Goal: Book appointment/travel/reservation

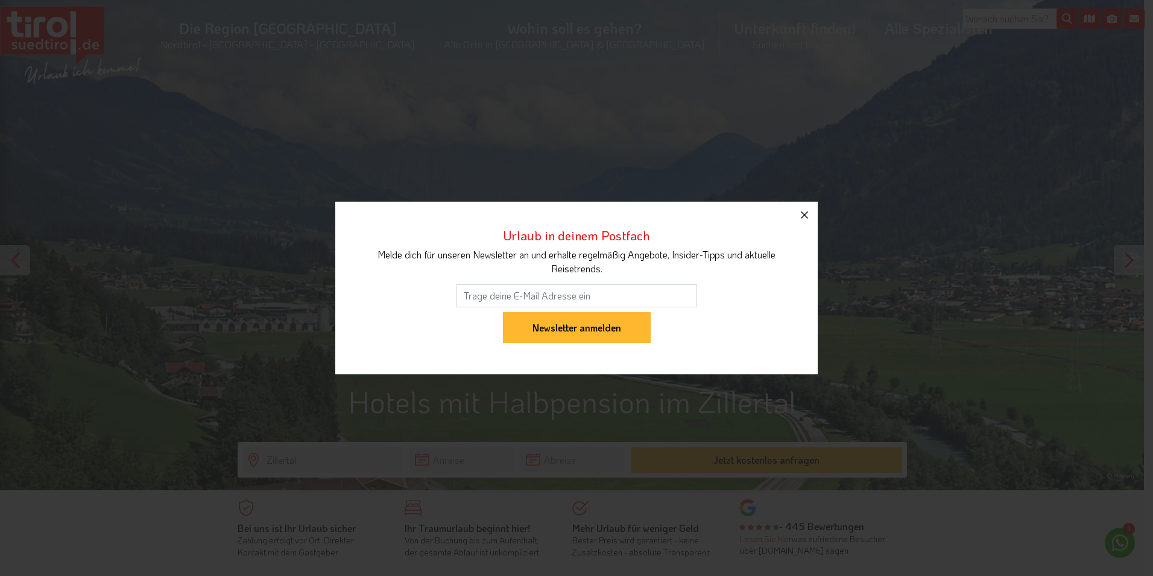
click at [801, 215] on icon "button" at bounding box center [805, 215] width 14 height 14
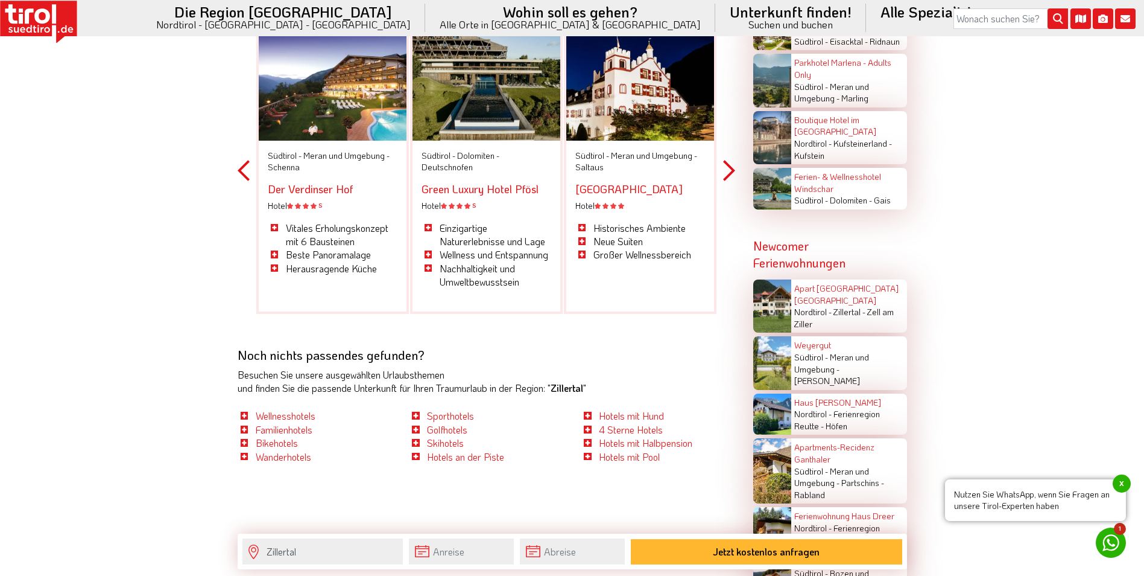
scroll to position [2172, 0]
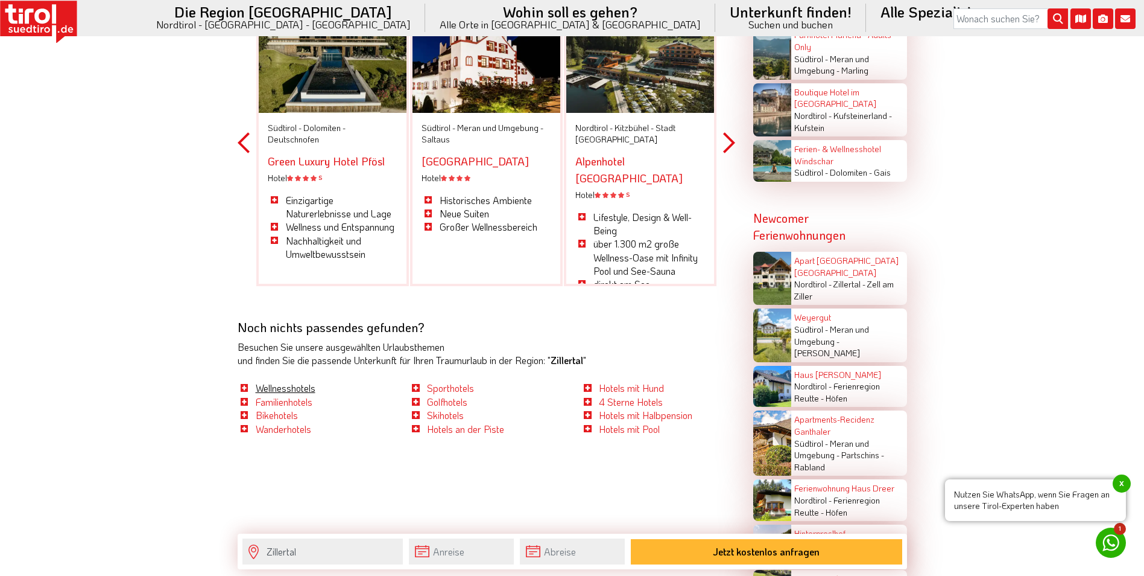
click at [302, 394] on link "Wellnesshotels" at bounding box center [286, 387] width 60 height 13
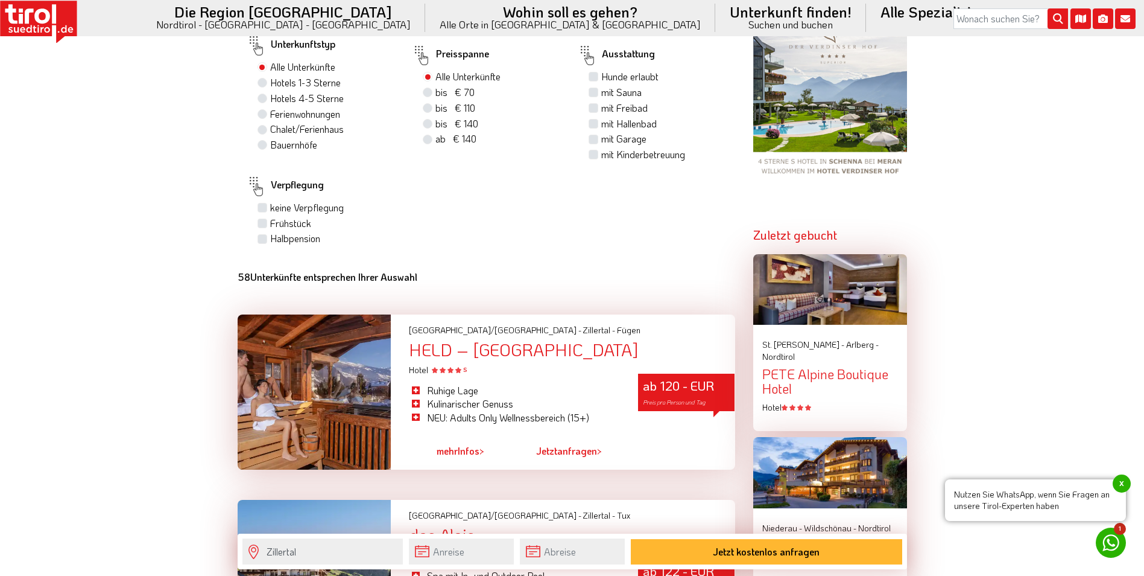
scroll to position [965, 0]
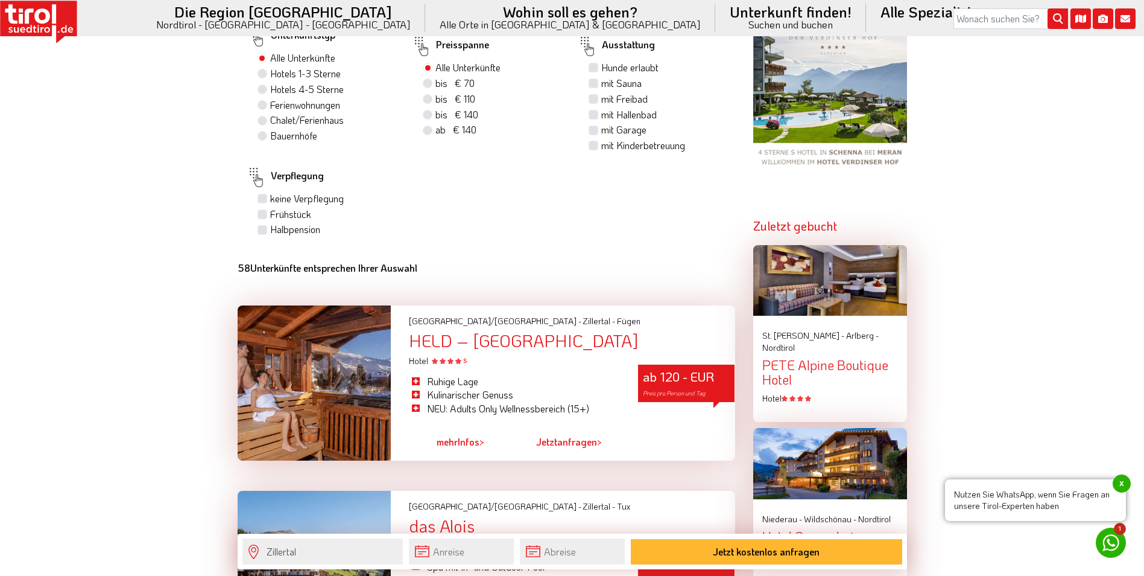
click at [439, 341] on div "HELD – [GEOGRAPHIC_DATA]" at bounding box center [572, 340] width 326 height 19
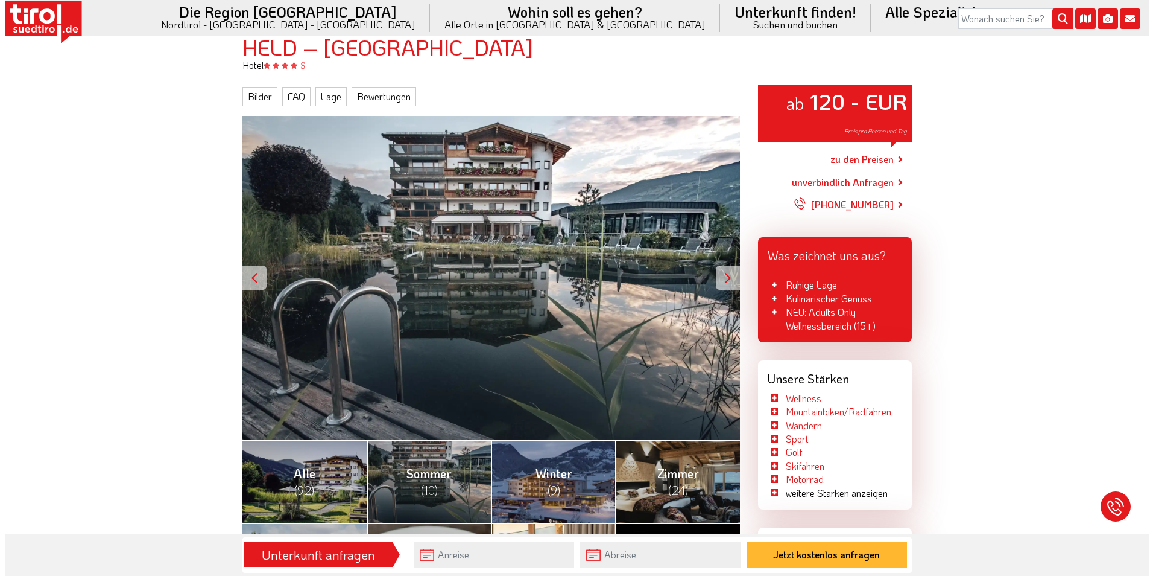
scroll to position [241, 0]
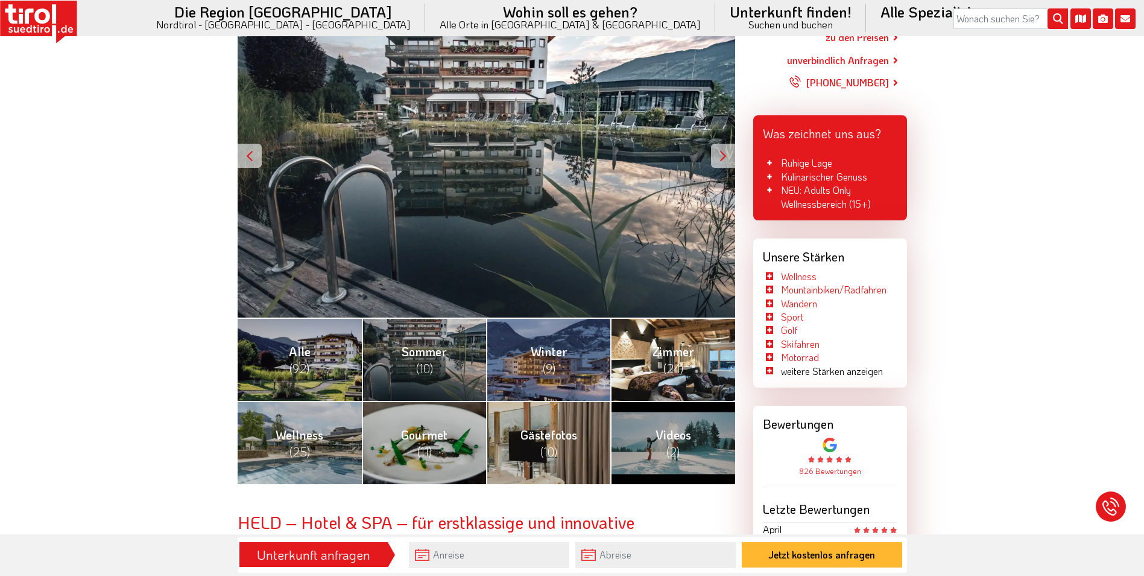
click at [684, 344] on span "Zimmer (24)" at bounding box center [674, 359] width 42 height 33
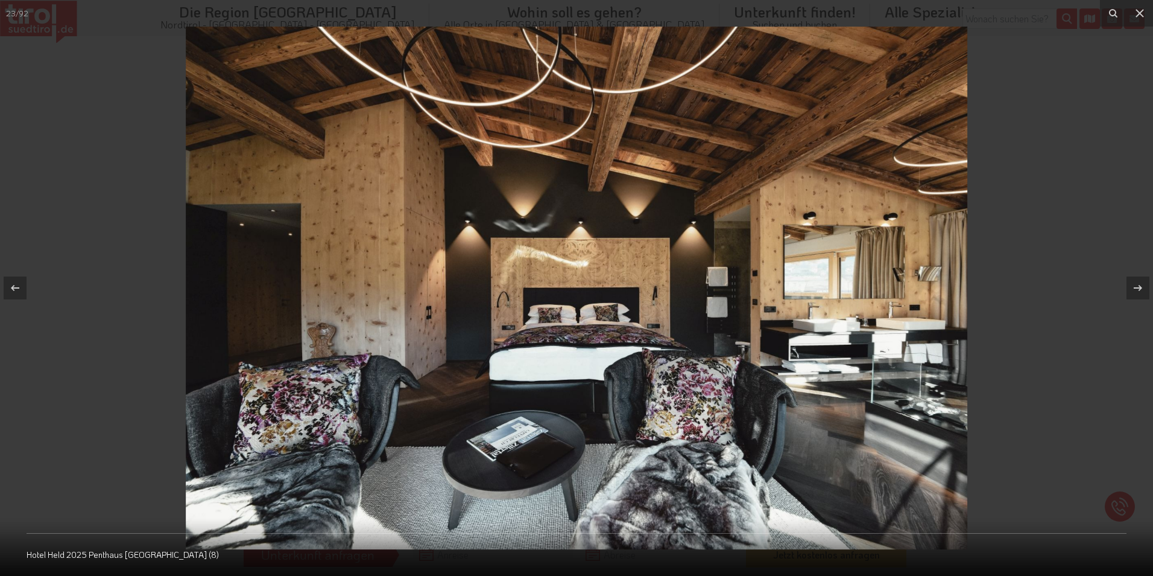
click at [1052, 389] on div at bounding box center [576, 288] width 1153 height 576
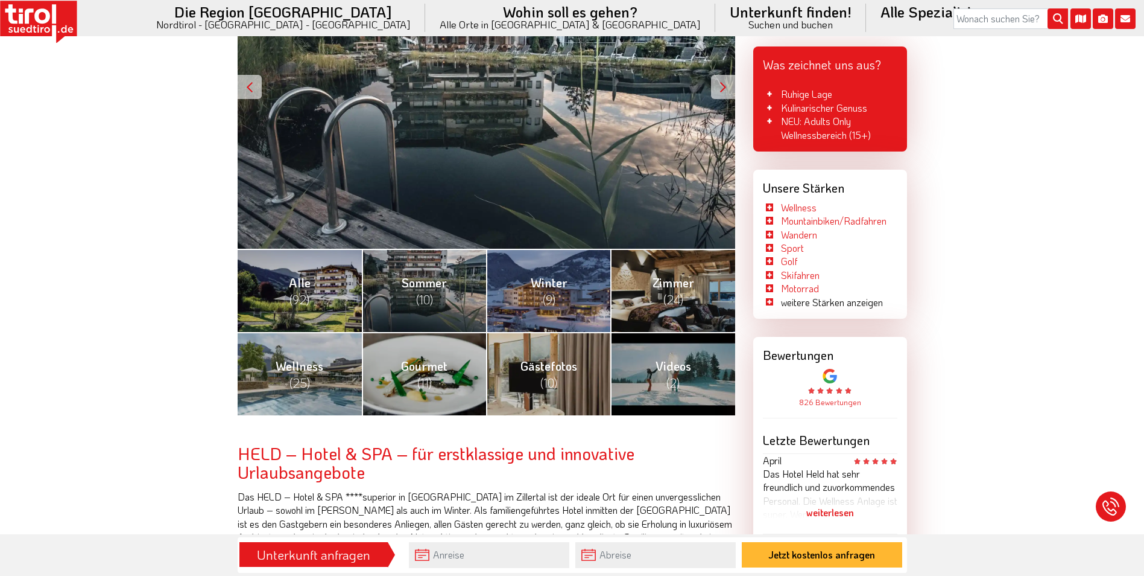
scroll to position [302, 0]
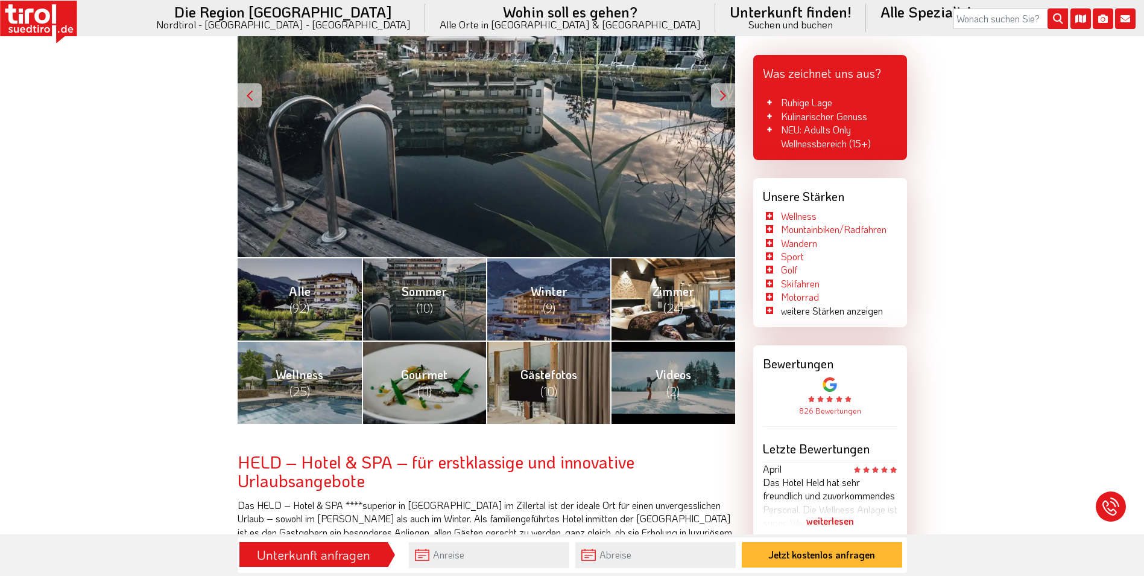
click at [664, 311] on span "(24)" at bounding box center [674, 308] width 20 height 16
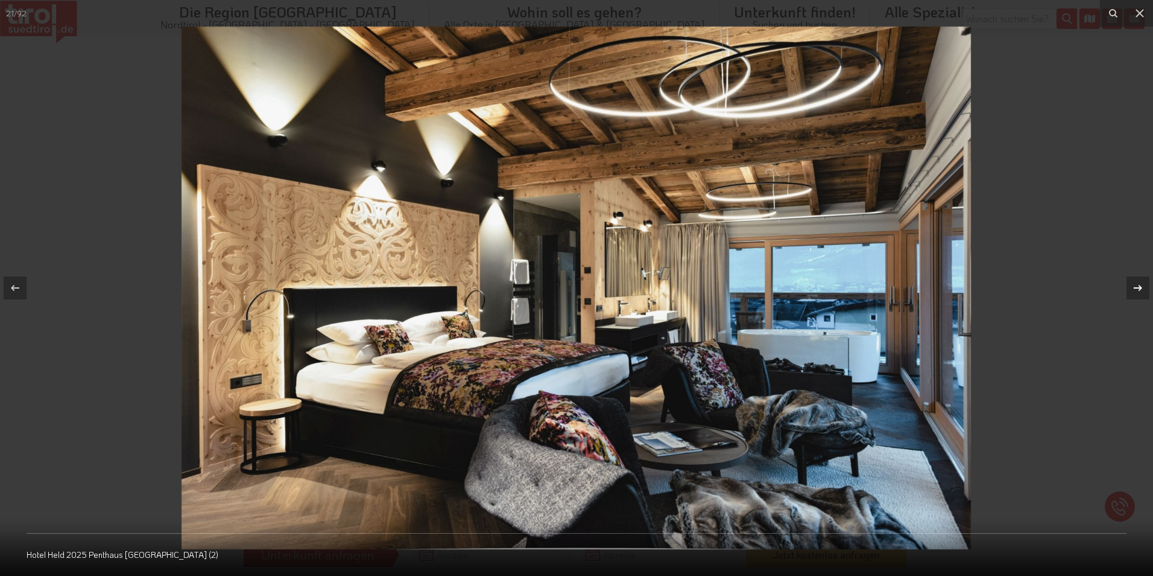
click at [1138, 285] on icon at bounding box center [1138, 288] width 14 height 14
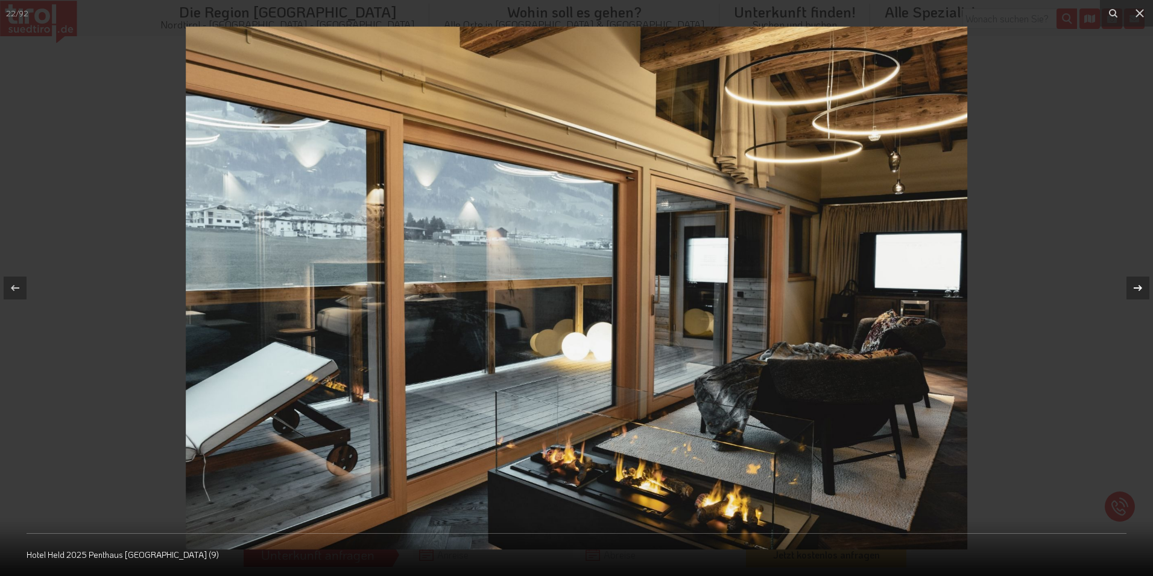
click at [1137, 285] on icon at bounding box center [1138, 288] width 14 height 14
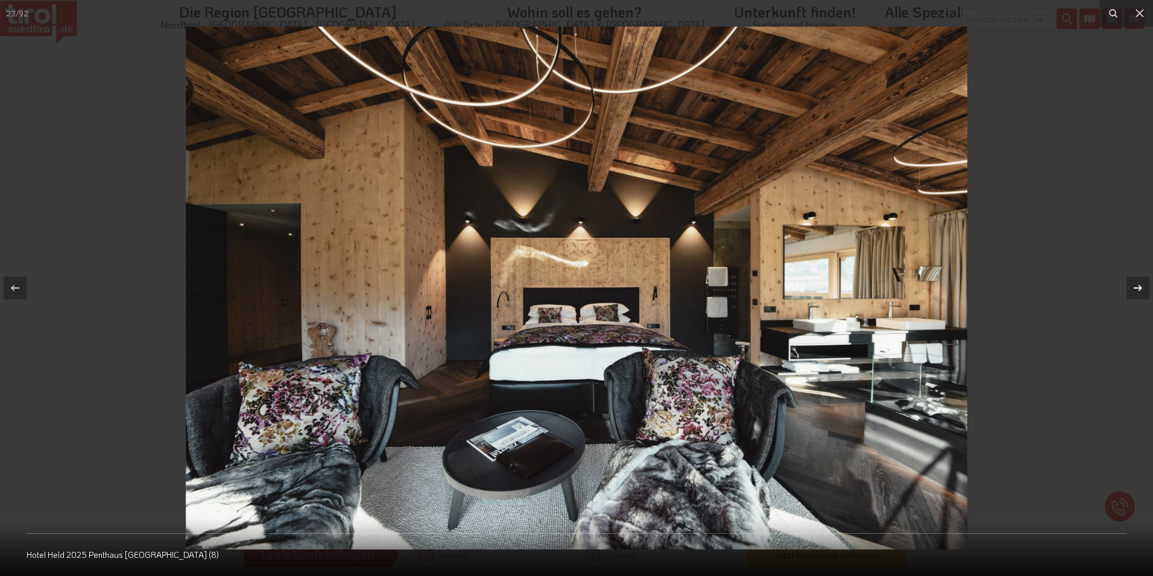
click at [1137, 284] on icon at bounding box center [1138, 288] width 14 height 14
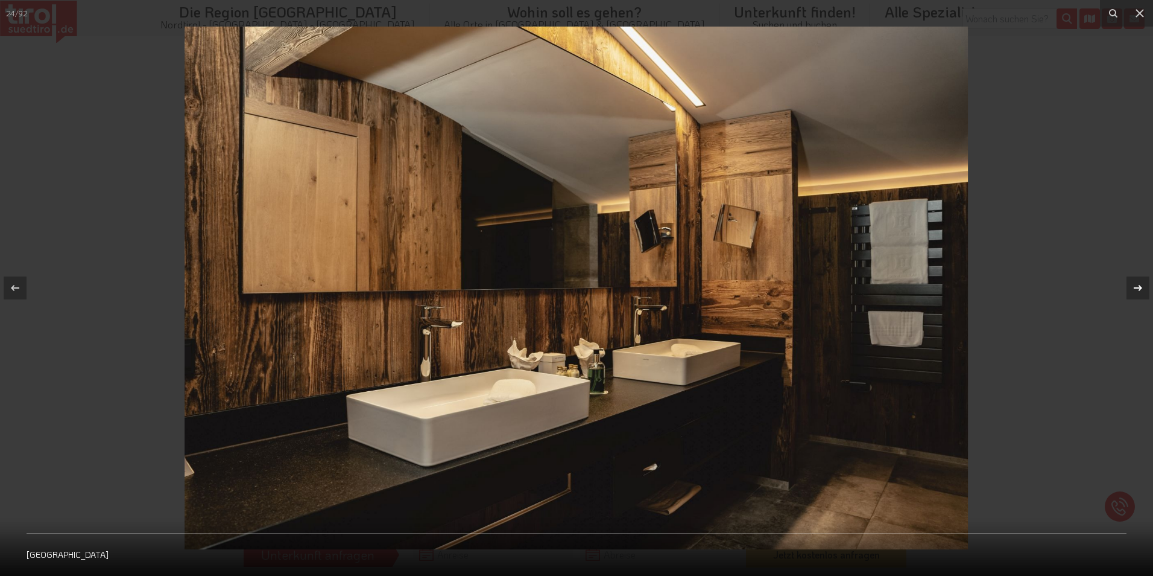
click at [1137, 285] on icon at bounding box center [1138, 288] width 14 height 14
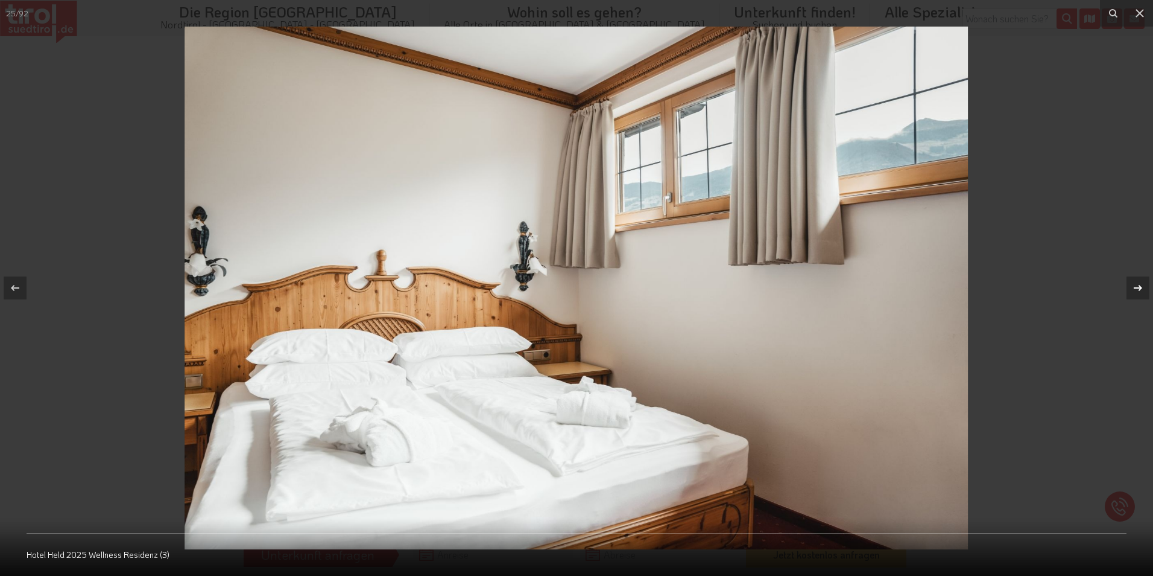
click at [1137, 285] on icon at bounding box center [1138, 288] width 14 height 14
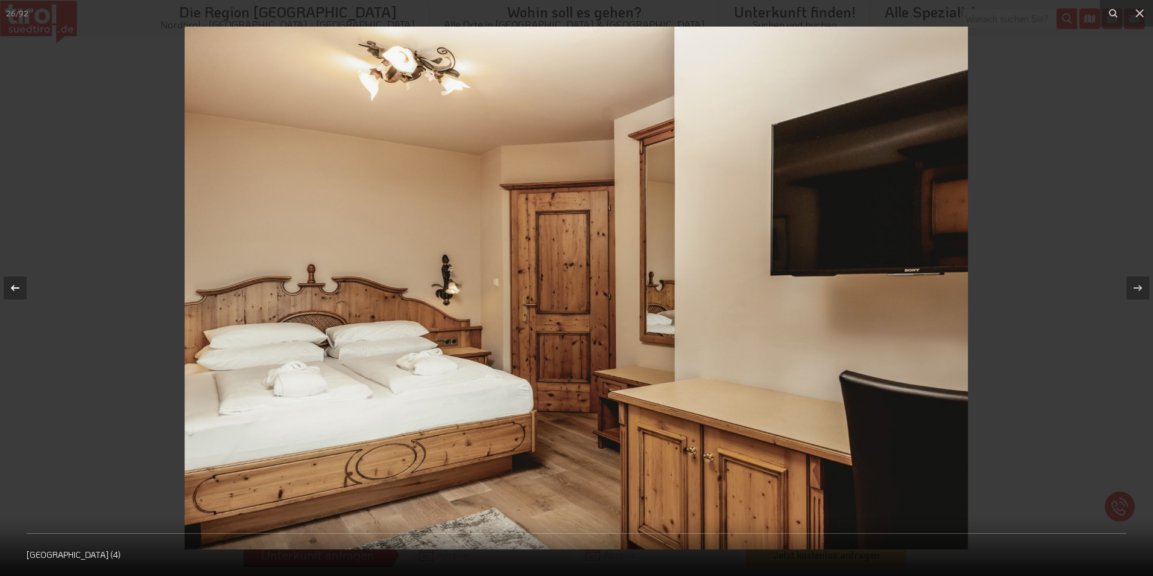
click at [36, 281] on button at bounding box center [21, 288] width 42 height 60
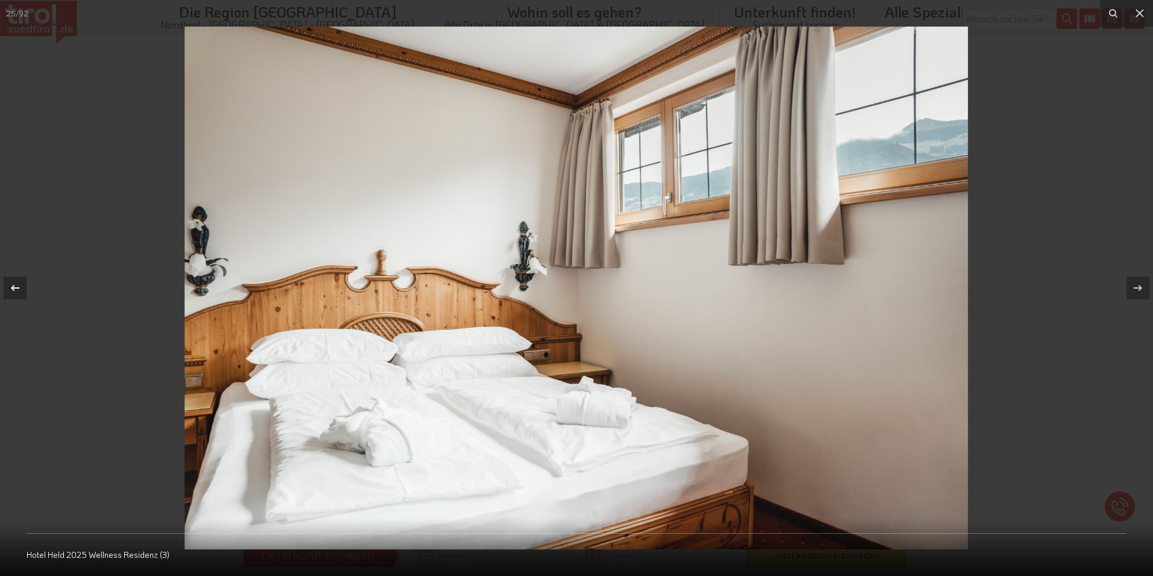
click at [9, 288] on icon at bounding box center [15, 288] width 14 height 14
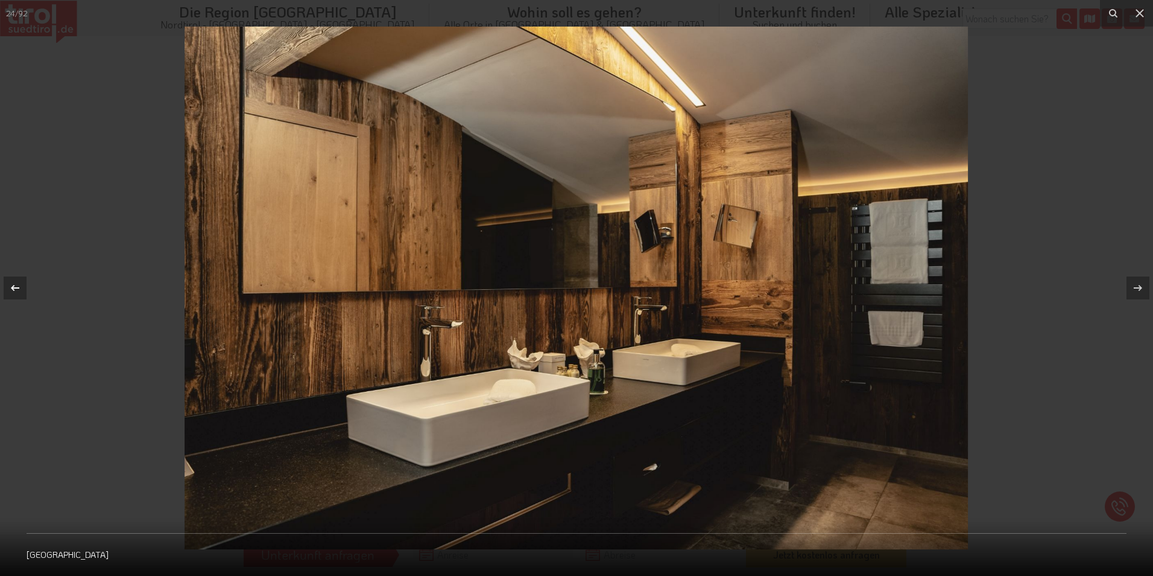
click at [7, 286] on div at bounding box center [15, 287] width 23 height 23
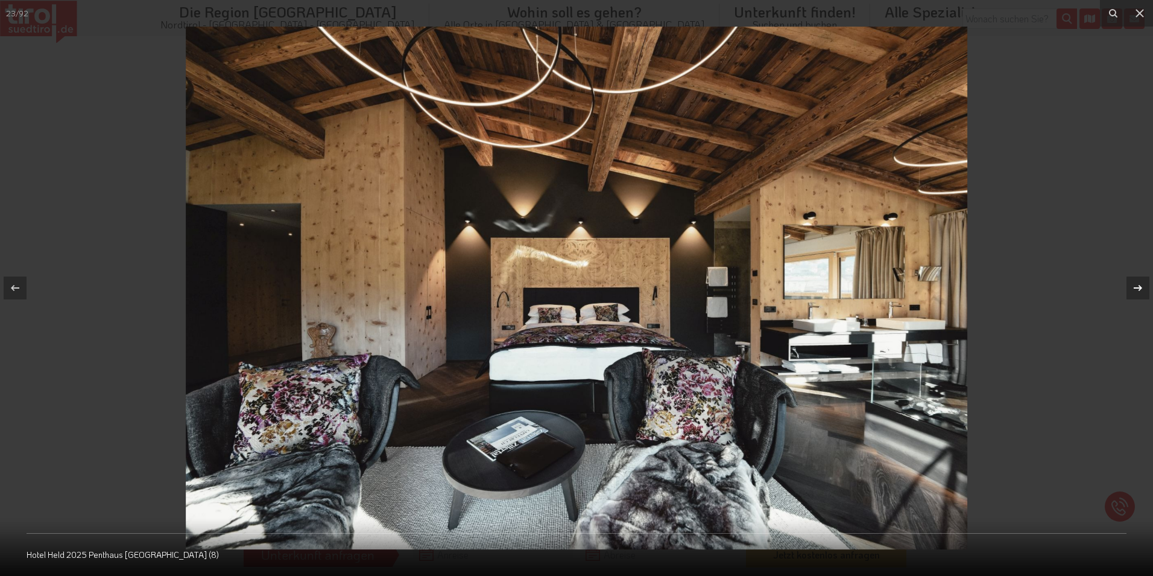
click at [1137, 284] on icon at bounding box center [1138, 288] width 14 height 14
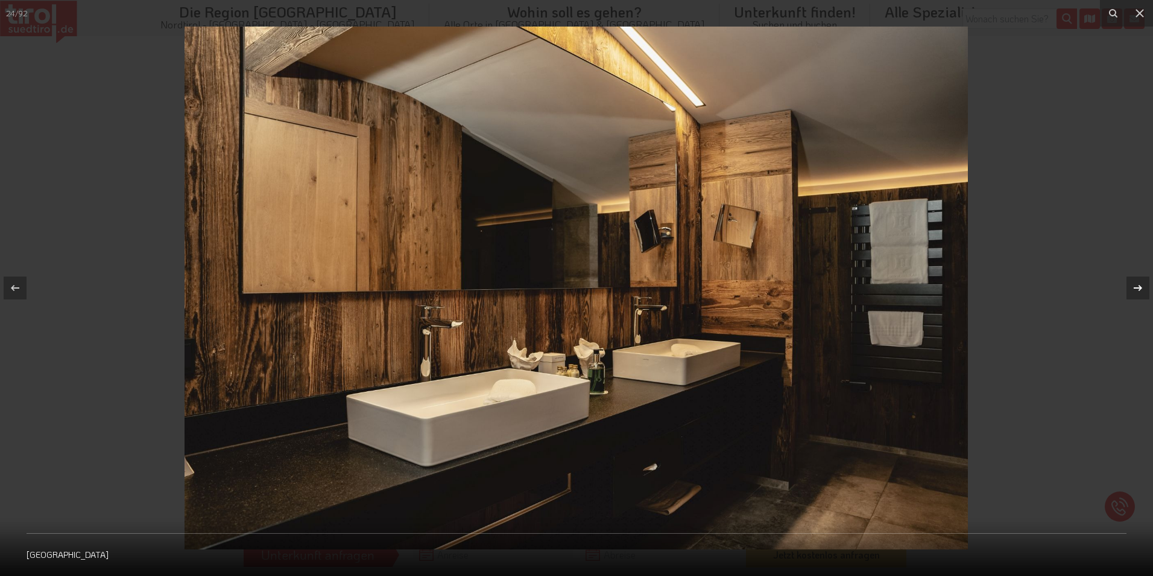
click at [1136, 284] on icon at bounding box center [1138, 288] width 14 height 14
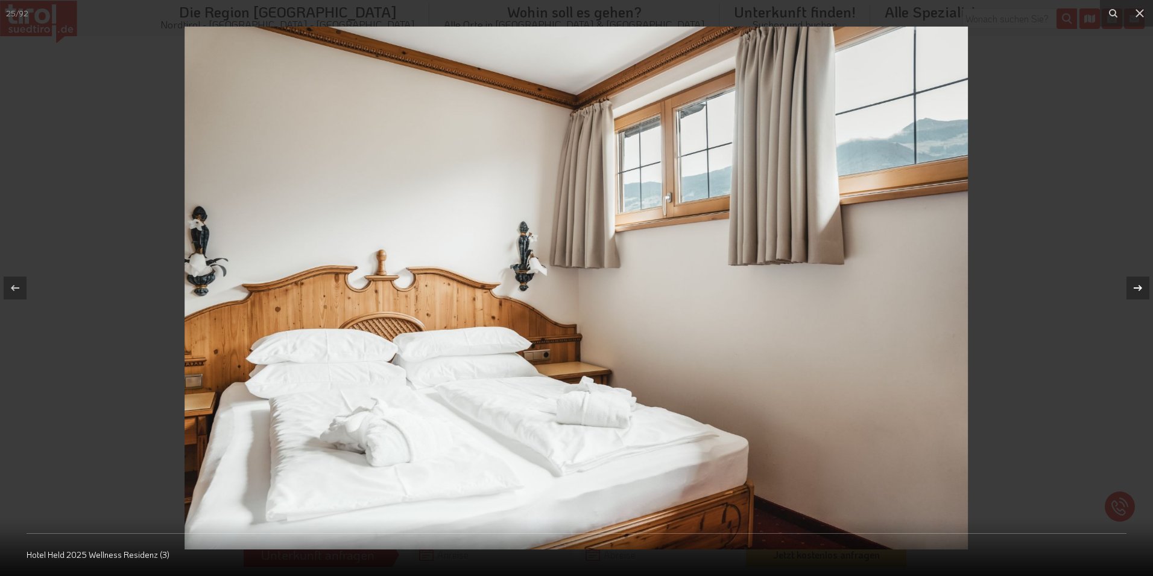
click at [1135, 286] on icon at bounding box center [1138, 288] width 14 height 14
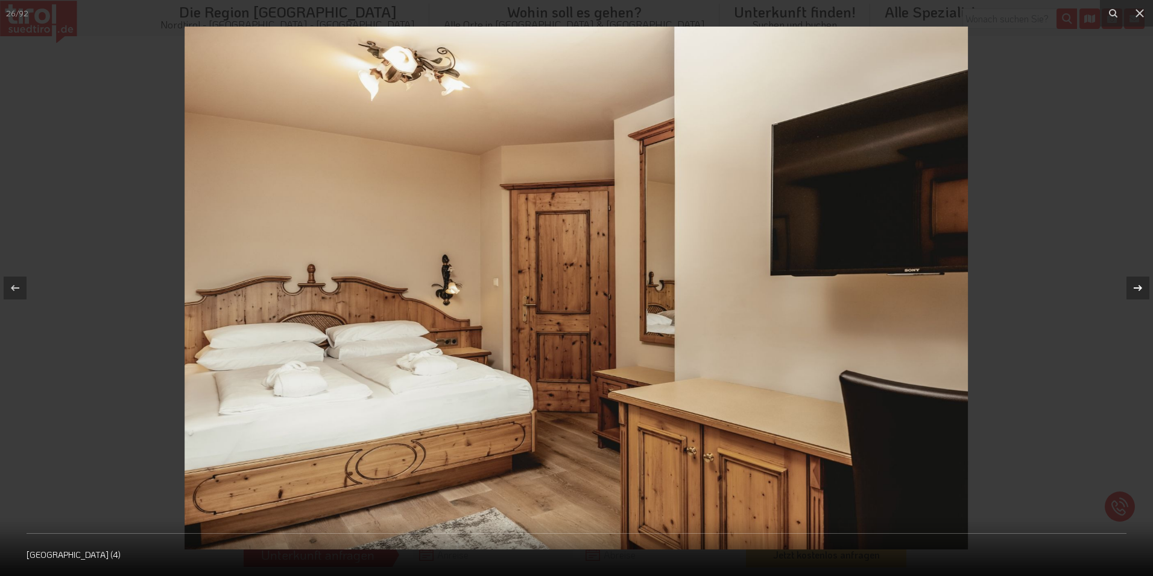
click at [1134, 286] on icon at bounding box center [1138, 288] width 14 height 14
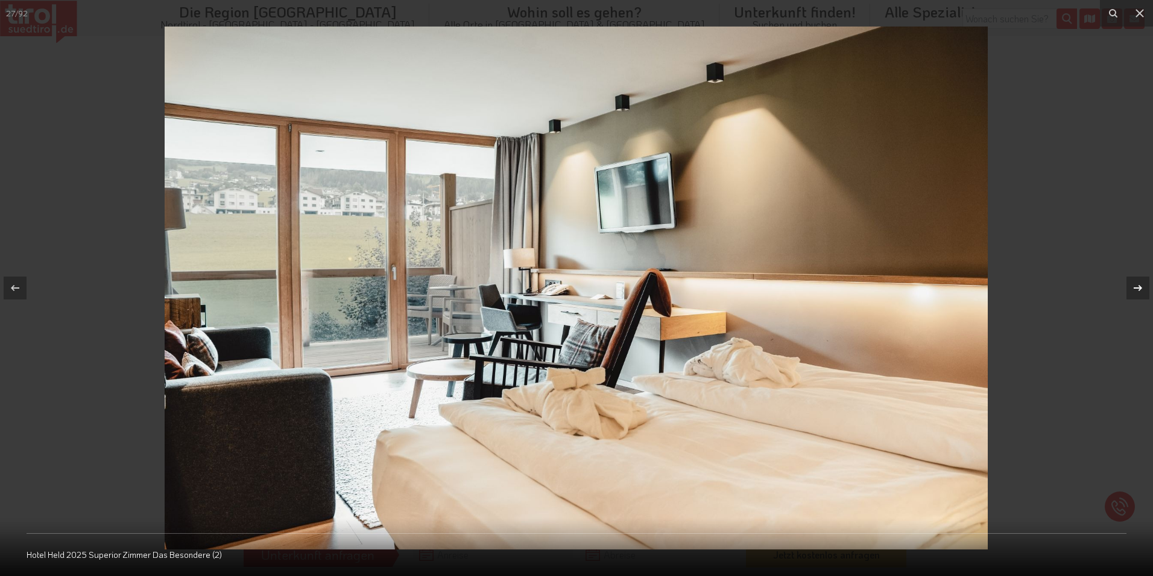
click at [1134, 286] on icon at bounding box center [1138, 288] width 14 height 14
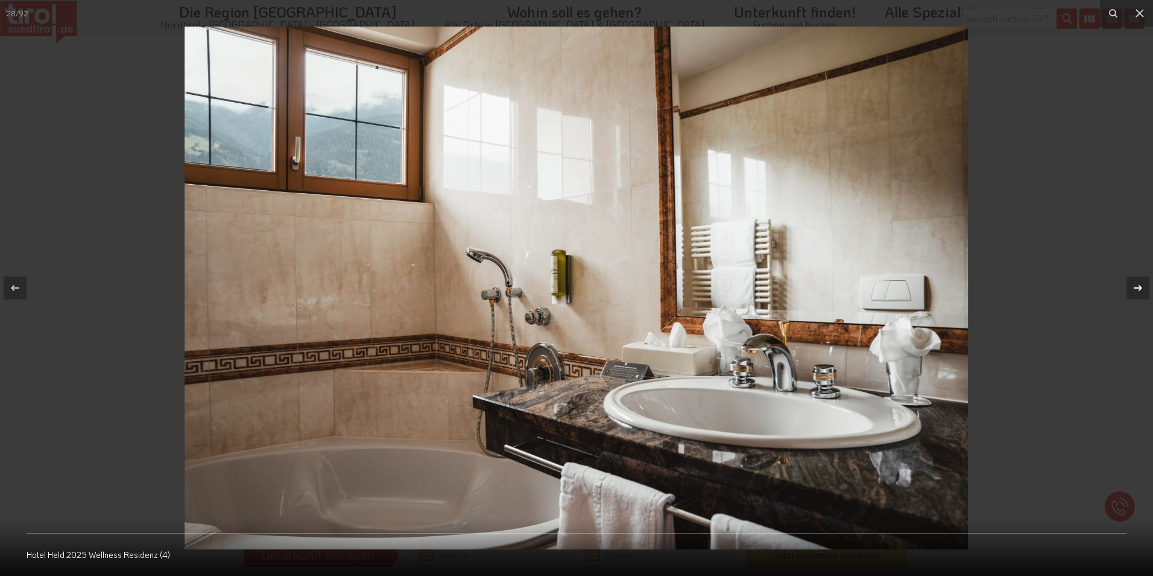
click at [1134, 286] on icon at bounding box center [1138, 288] width 14 height 14
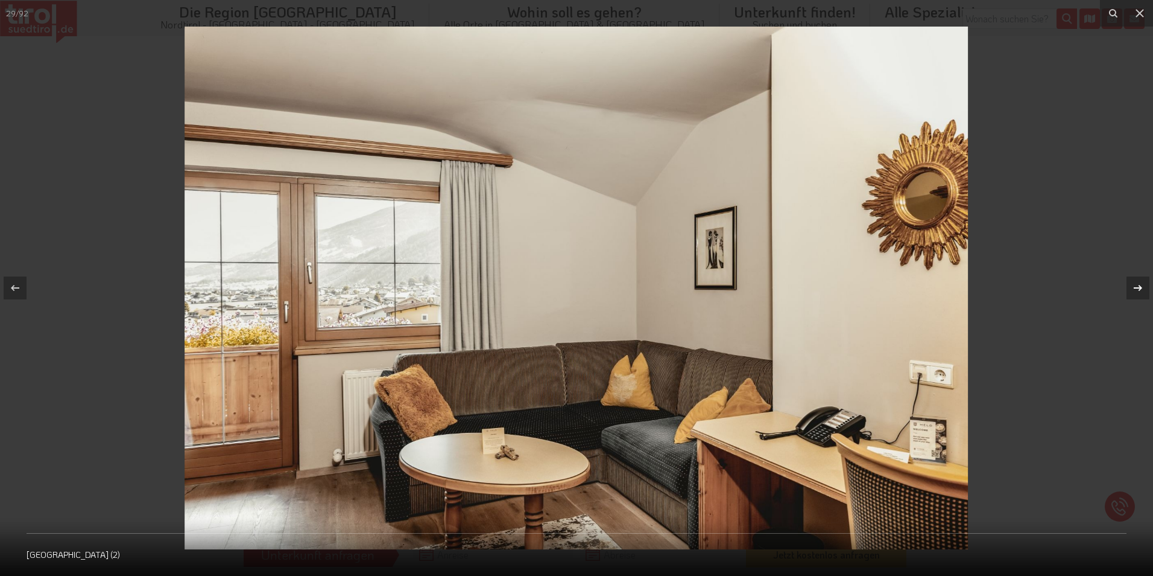
click at [1134, 286] on icon at bounding box center [1138, 288] width 14 height 14
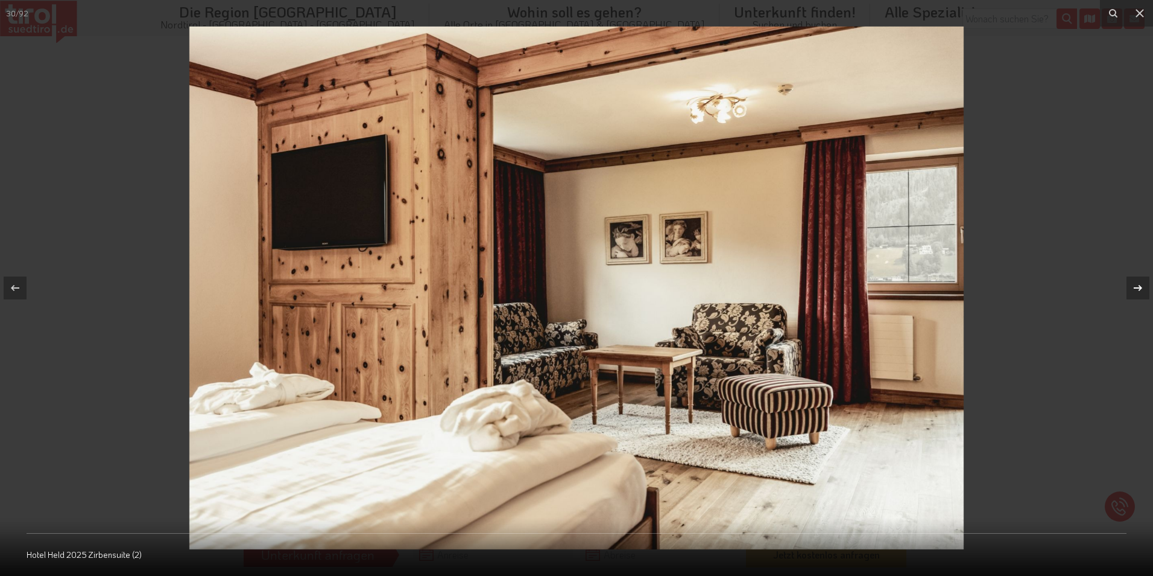
click at [1133, 287] on icon at bounding box center [1138, 288] width 14 height 14
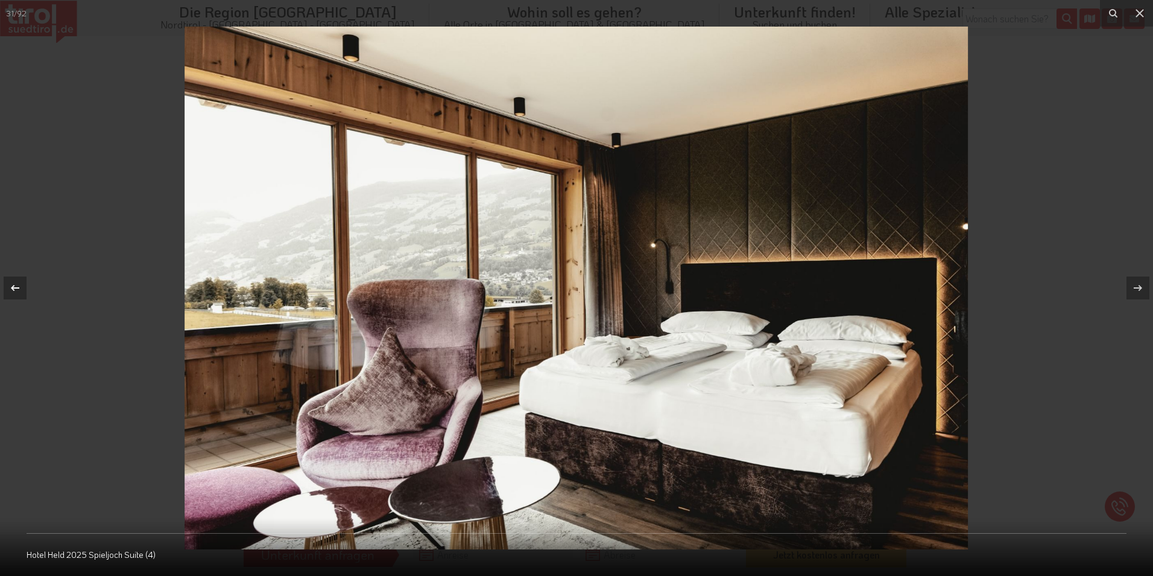
click at [11, 285] on icon at bounding box center [15, 288] width 14 height 14
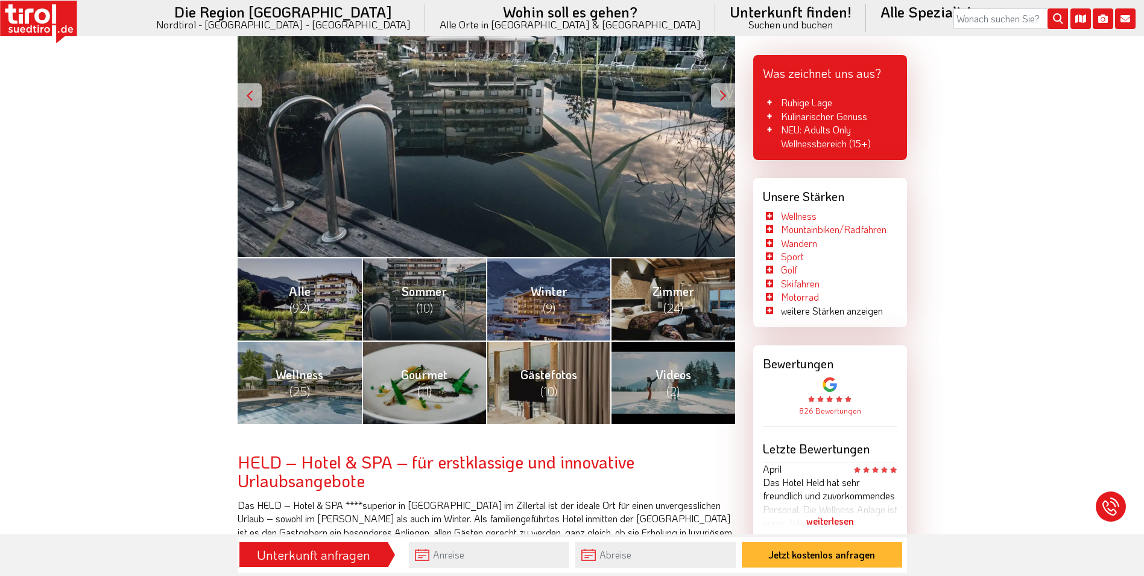
click at [323, 472] on h2 "HELD – Hotel & SPA – für erstklassige und innovative Urlaubsangebote" at bounding box center [487, 470] width 498 height 37
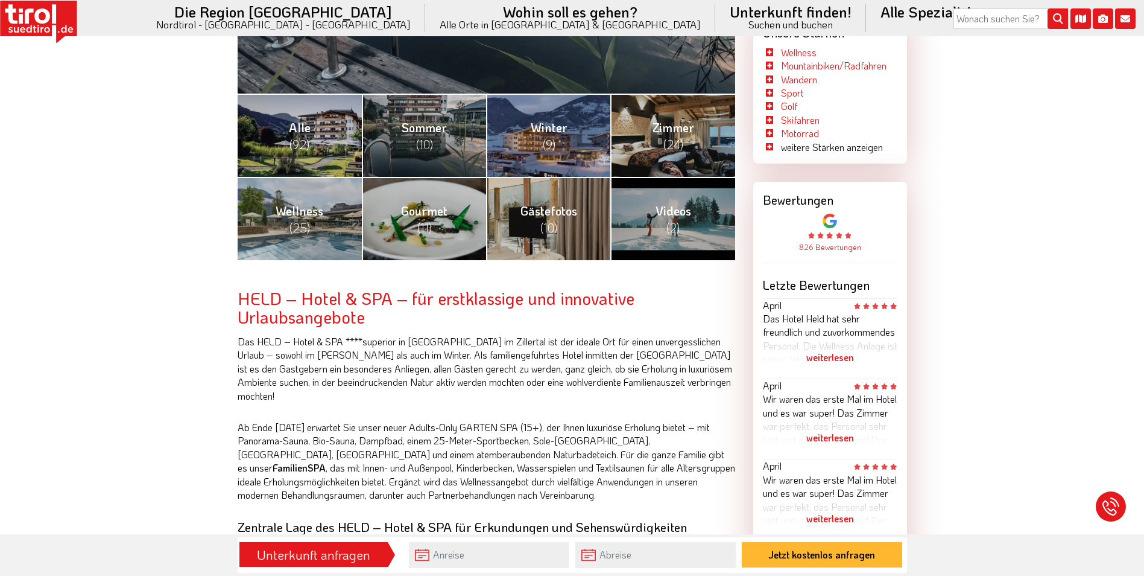
scroll to position [543, 0]
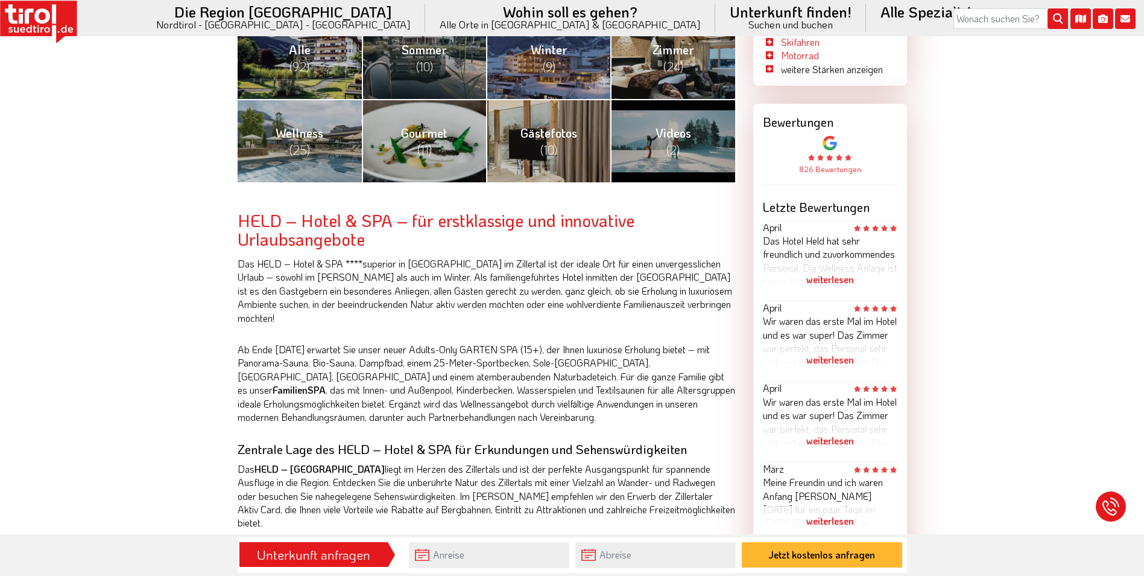
click at [342, 222] on h2 "HELD – Hotel & SPA – für erstklassige und innovative Urlaubsangebote" at bounding box center [487, 229] width 498 height 37
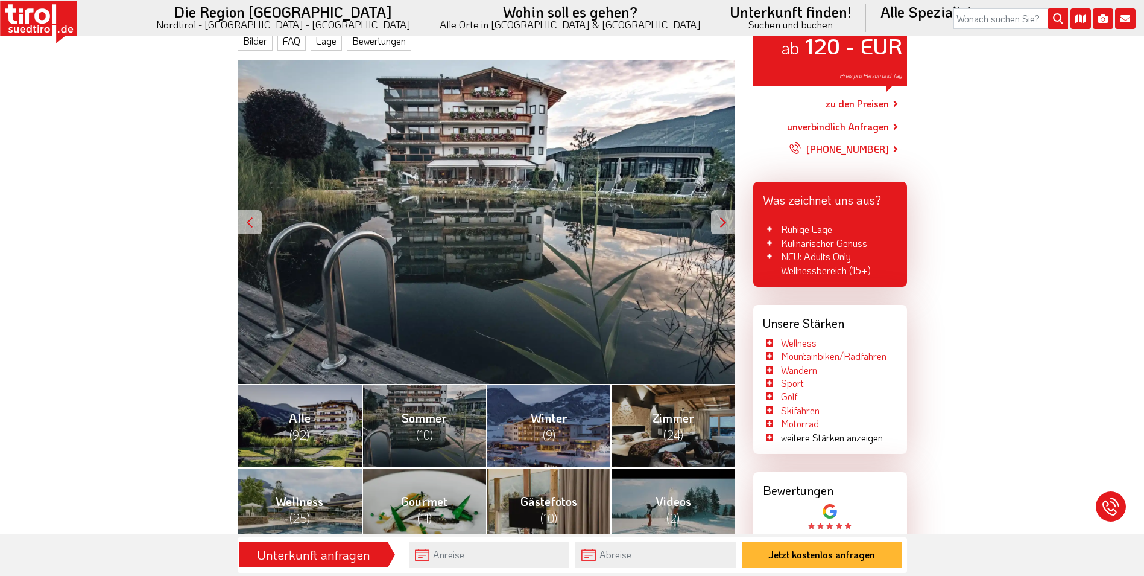
scroll to position [0, 0]
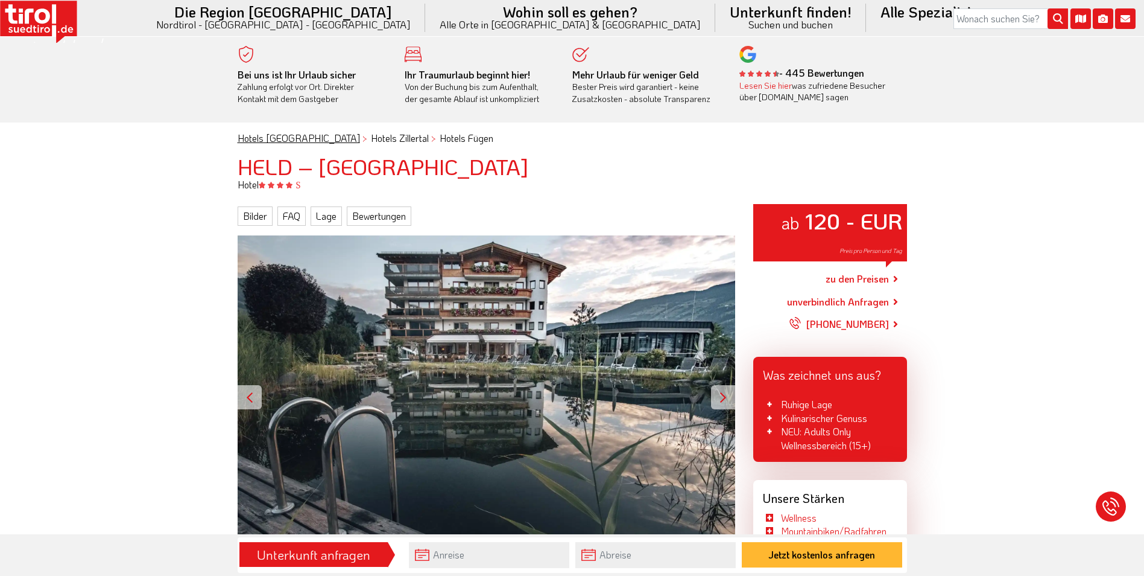
click at [277, 135] on link "Hotels [GEOGRAPHIC_DATA]" at bounding box center [299, 138] width 122 height 13
click at [278, 135] on link "Hotels [GEOGRAPHIC_DATA]" at bounding box center [299, 138] width 122 height 13
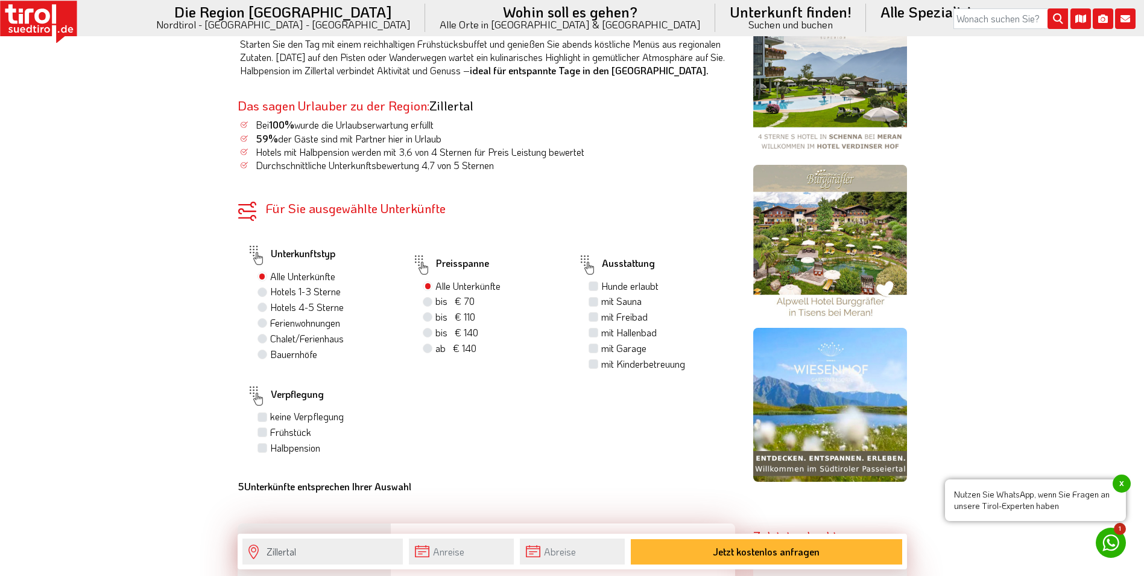
scroll to position [664, 0]
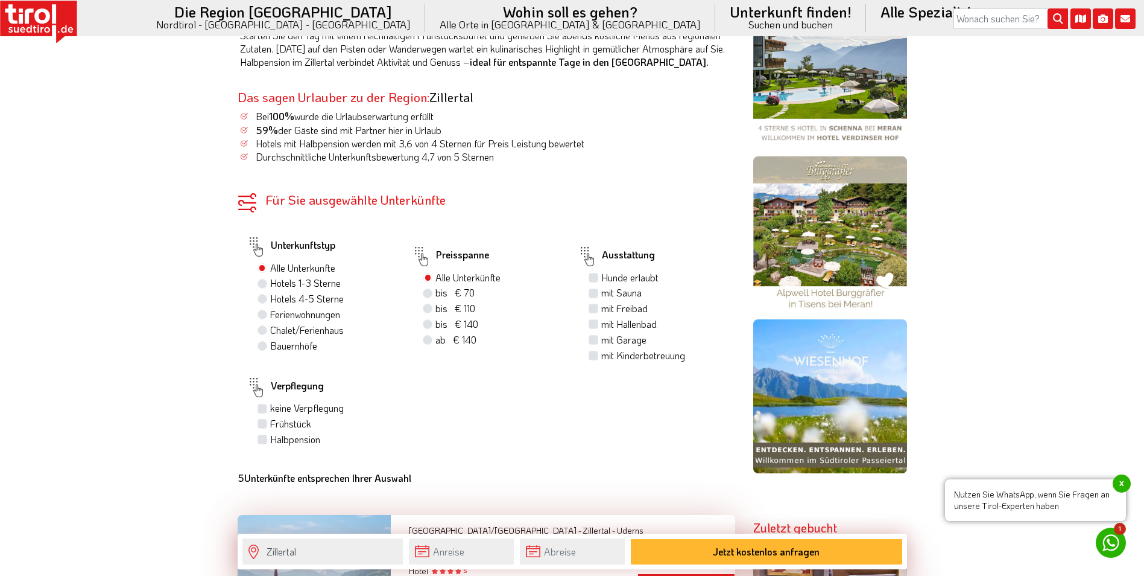
click at [270, 305] on label "Hotels 4-5 Sterne" at bounding box center [307, 298] width 74 height 13
click at [262, 302] on input "Hotels 4-5 Sterne" at bounding box center [264, 298] width 8 height 8
radio input "true"
click at [436, 331] on label "bis € 140 bis CHF 131" at bounding box center [457, 323] width 43 height 13
click at [428, 328] on input "bis € 140 bis CHF 131" at bounding box center [429, 324] width 8 height 8
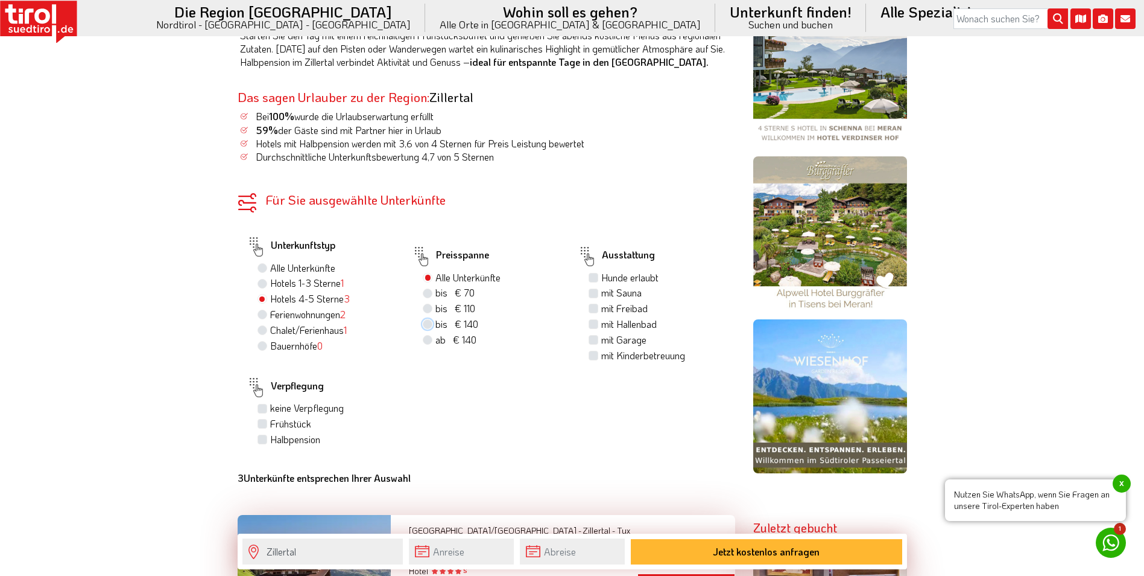
radio input "true"
click at [601, 299] on label "mit Sauna" at bounding box center [621, 292] width 40 height 13
click at [592, 296] on input "mit Sauna" at bounding box center [595, 292] width 8 height 8
checkbox input "true"
click at [601, 331] on label "mit Hallenbad" at bounding box center [629, 323] width 56 height 13
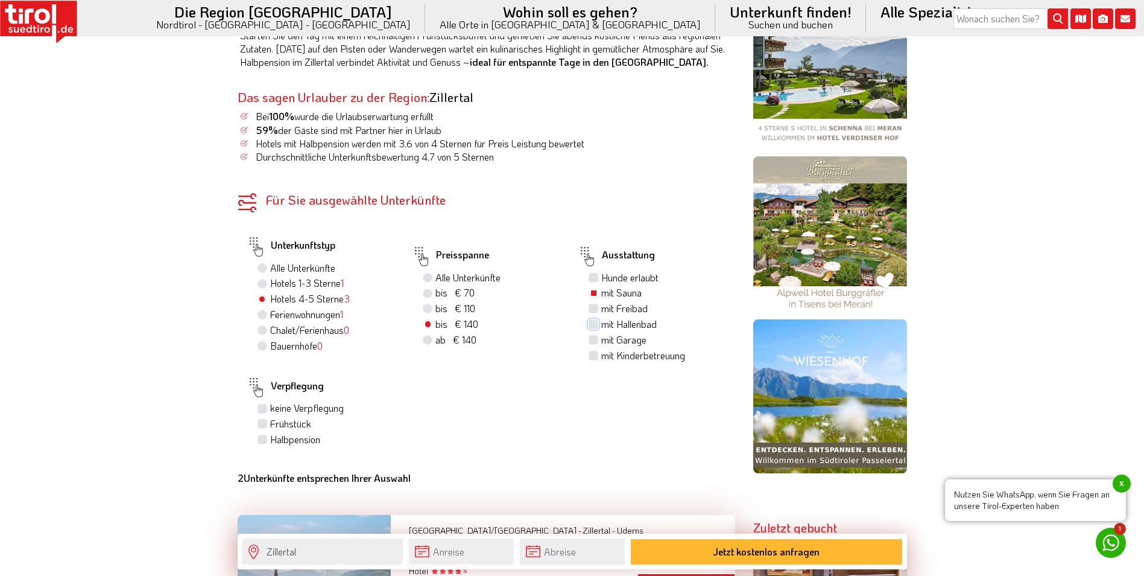
click at [593, 328] on input "mit Hallenbad" at bounding box center [595, 324] width 8 height 8
checkbox input "true"
click at [270, 446] on label "Halbpension" at bounding box center [295, 439] width 50 height 13
click at [264, 443] on input "Halbpension" at bounding box center [264, 439] width 8 height 8
checkbox input "true"
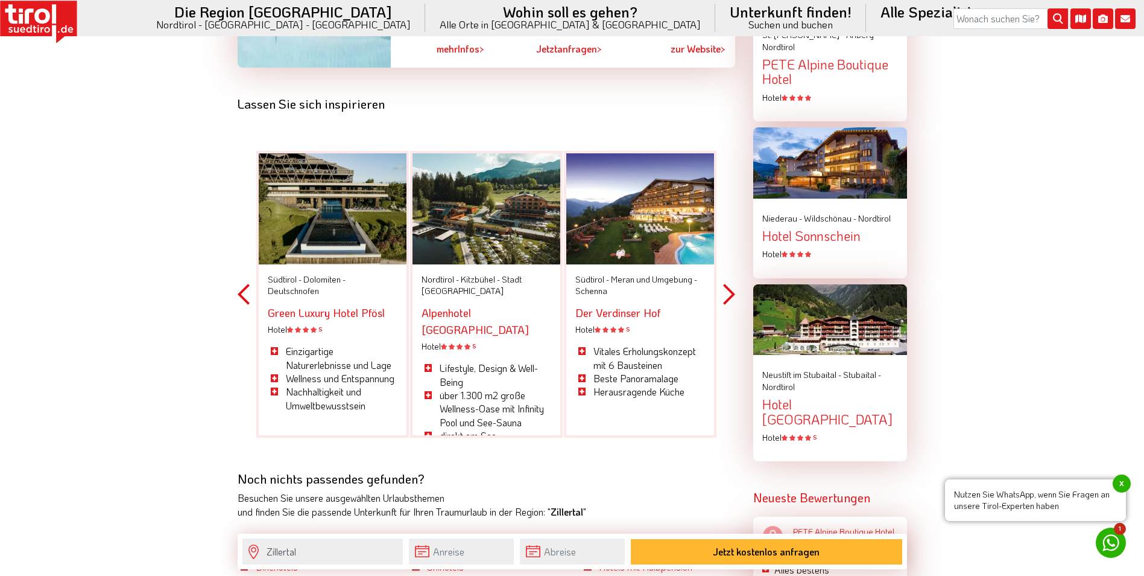
scroll to position [1267, 0]
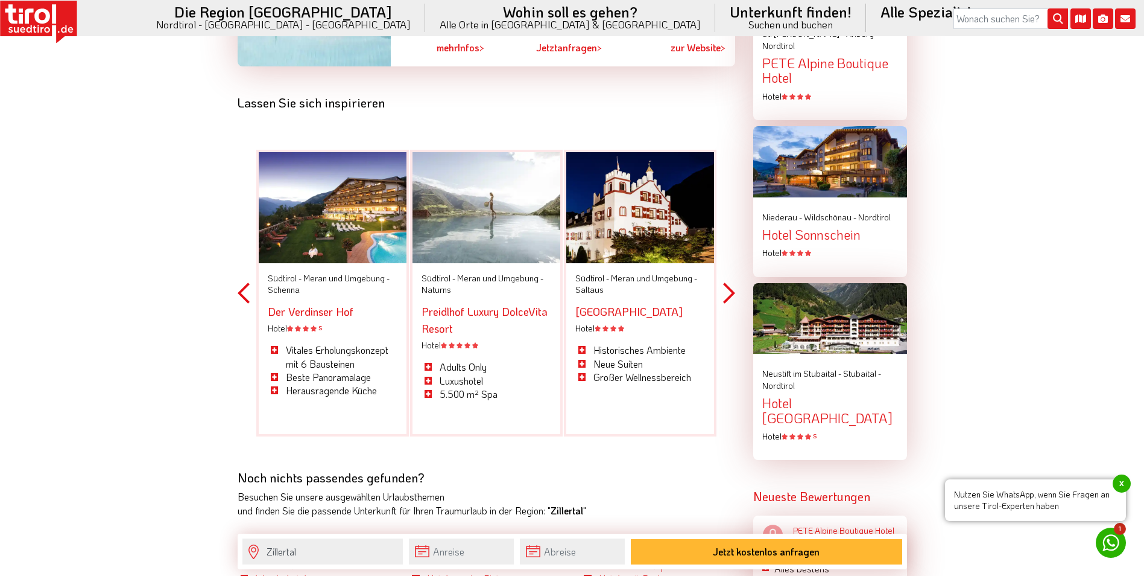
click at [238, 306] on button "Previous" at bounding box center [244, 293] width 12 height 354
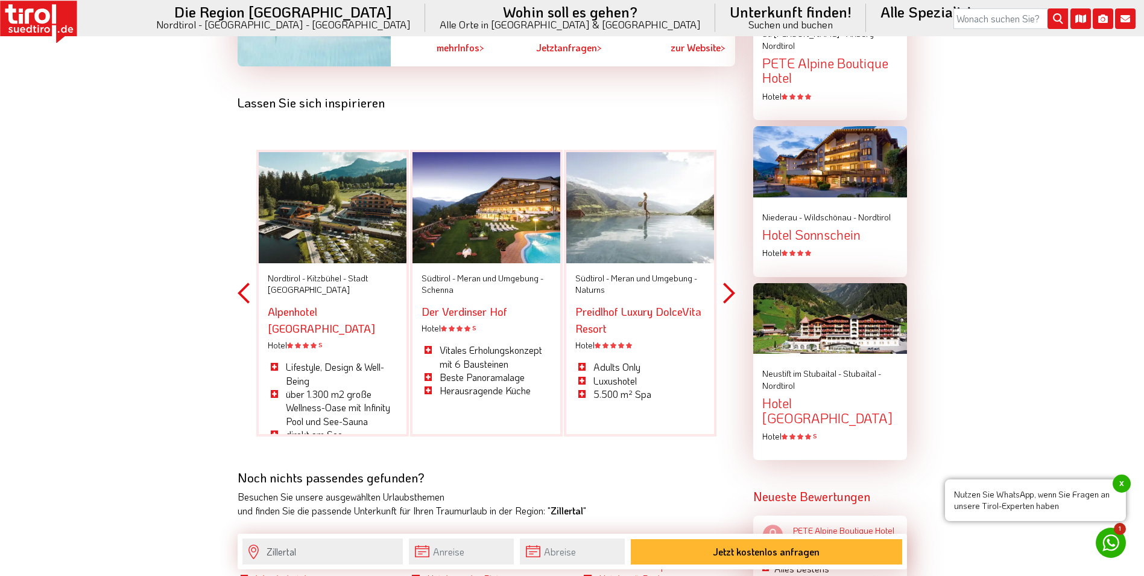
click at [244, 307] on button "Previous" at bounding box center [244, 293] width 12 height 354
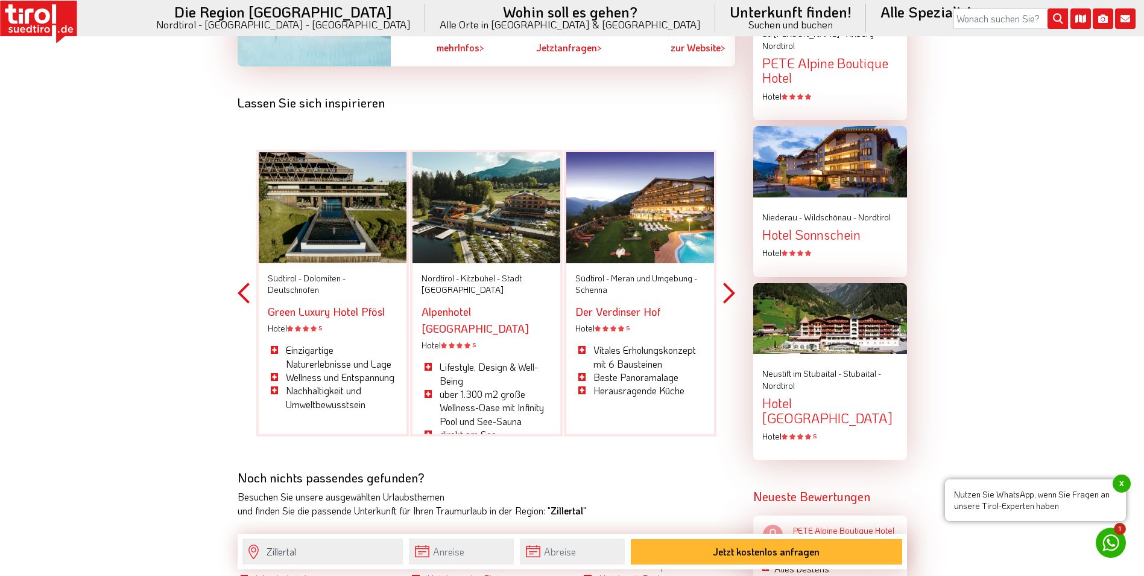
click at [243, 307] on button "Previous" at bounding box center [244, 293] width 12 height 354
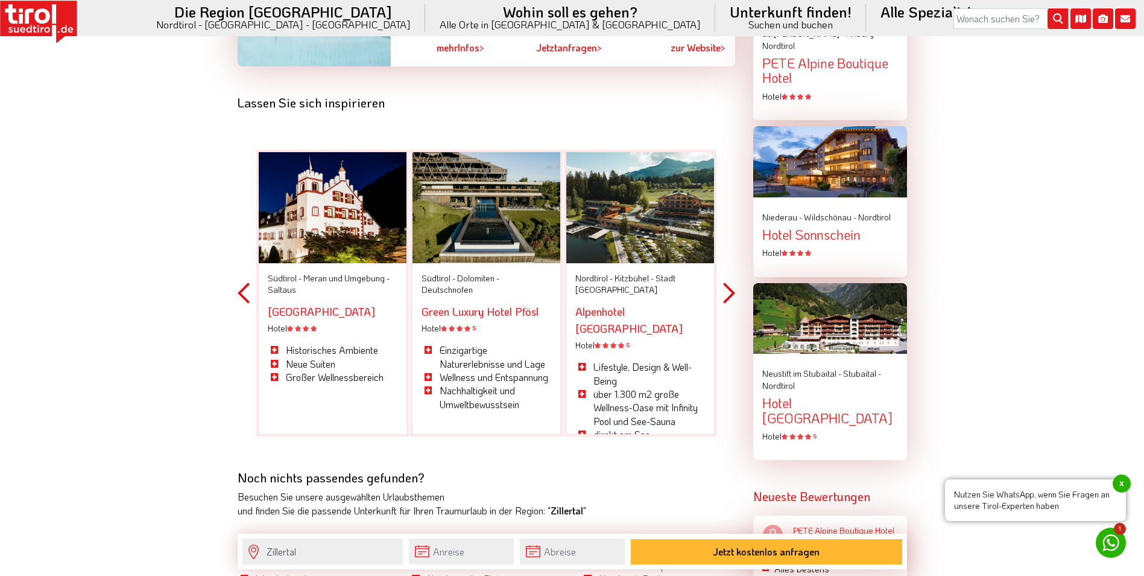
click at [243, 307] on button "Previous" at bounding box center [244, 293] width 12 height 354
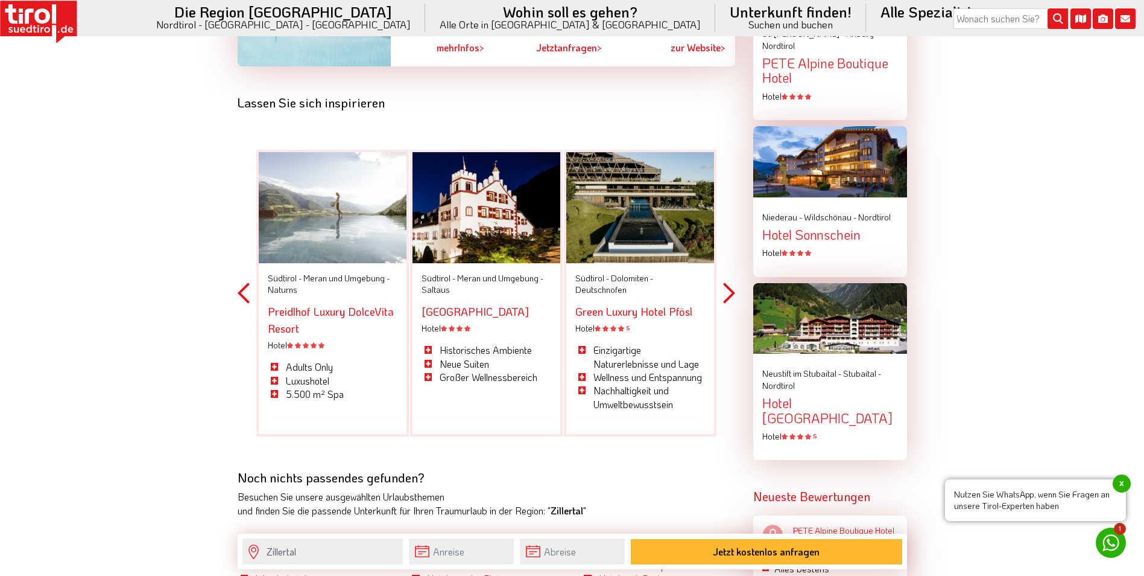
click at [244, 300] on button "Previous" at bounding box center [244, 293] width 12 height 354
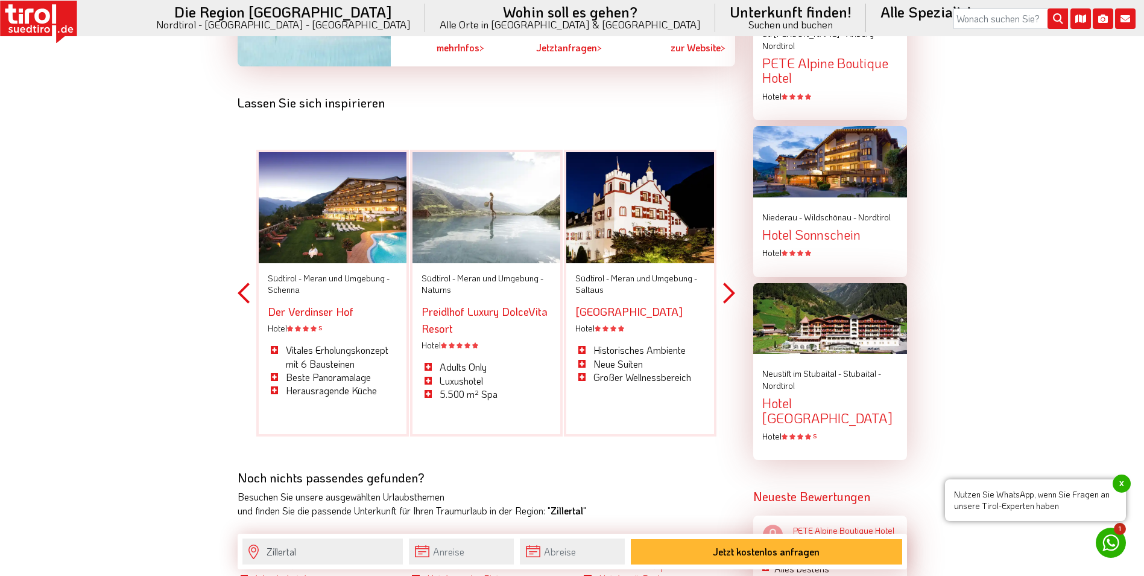
click at [244, 300] on button "Previous" at bounding box center [244, 293] width 12 height 354
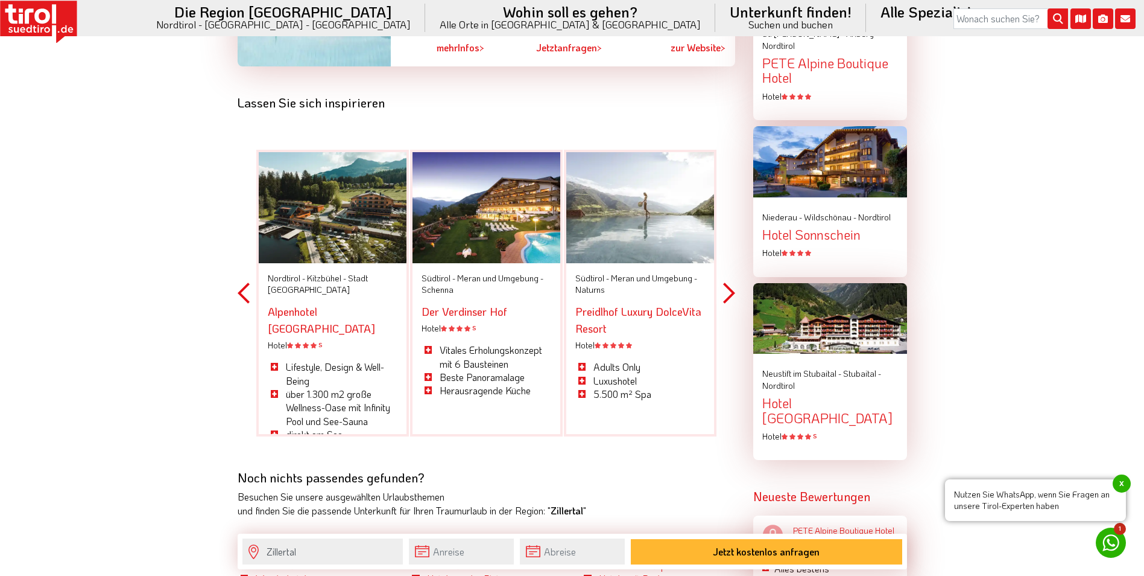
click at [245, 304] on button "Previous" at bounding box center [244, 293] width 12 height 354
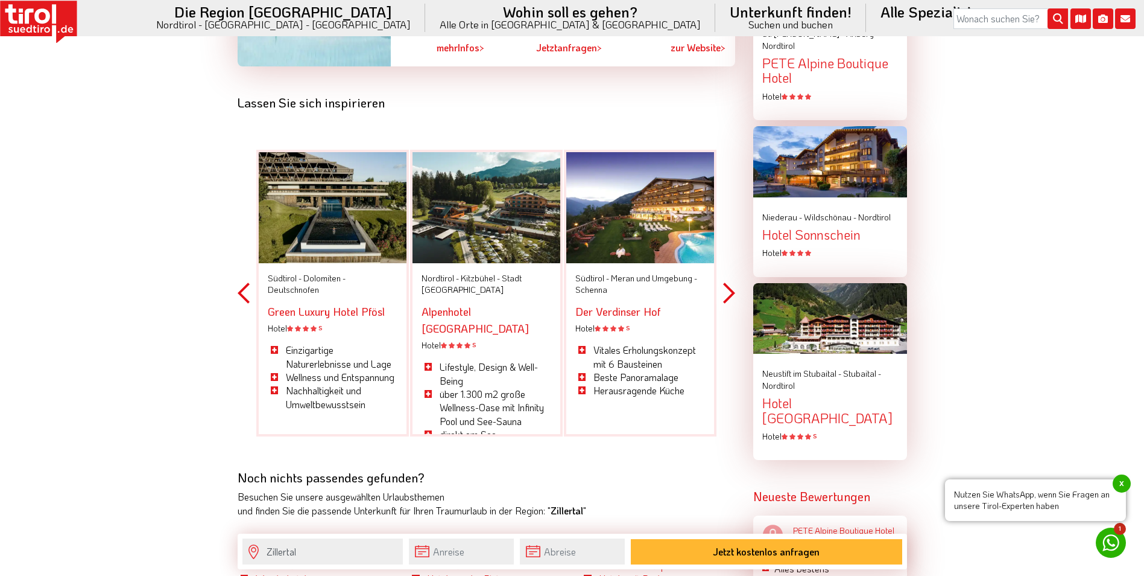
click at [244, 304] on button "Previous" at bounding box center [244, 293] width 12 height 354
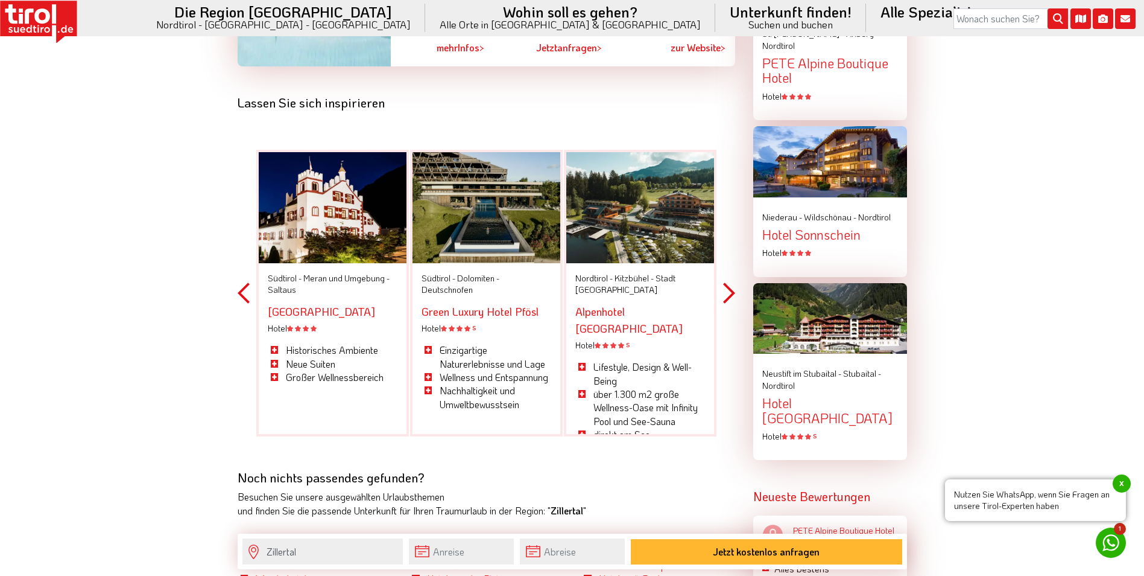
click at [244, 304] on button "Previous" at bounding box center [244, 293] width 12 height 354
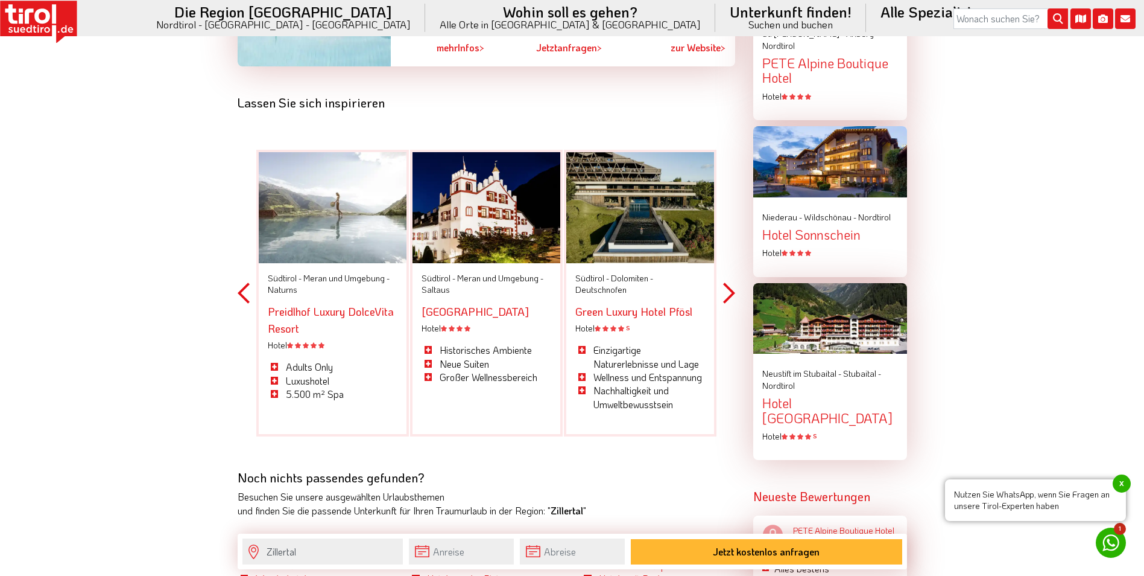
click at [733, 301] on button "Next" at bounding box center [729, 293] width 12 height 354
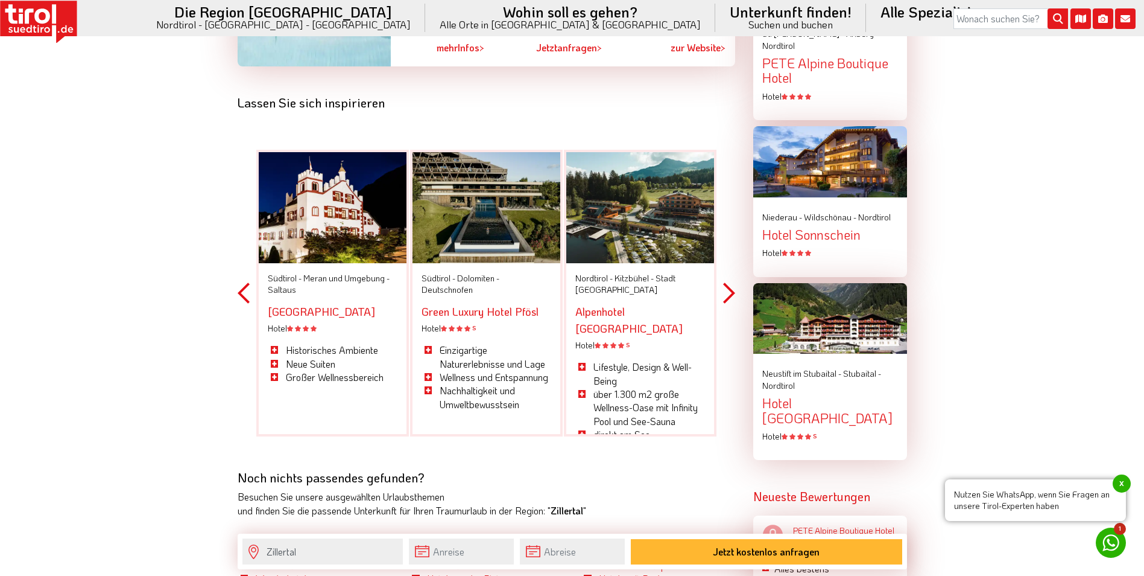
click at [731, 305] on button "Next" at bounding box center [729, 293] width 12 height 354
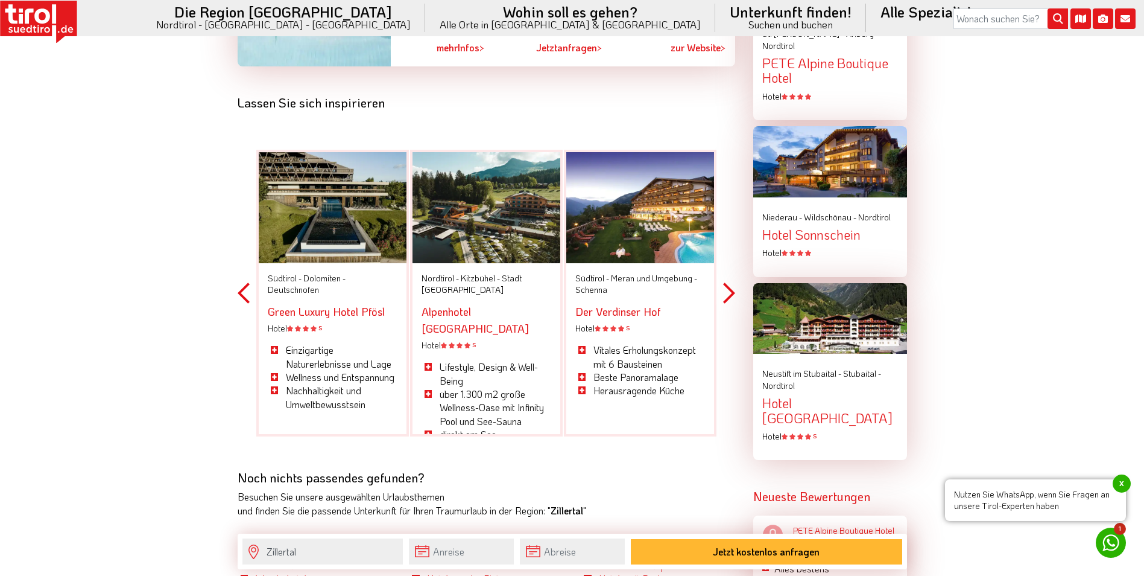
click at [471, 326] on link "Alpenhotel [GEOGRAPHIC_DATA]" at bounding box center [475, 319] width 107 height 31
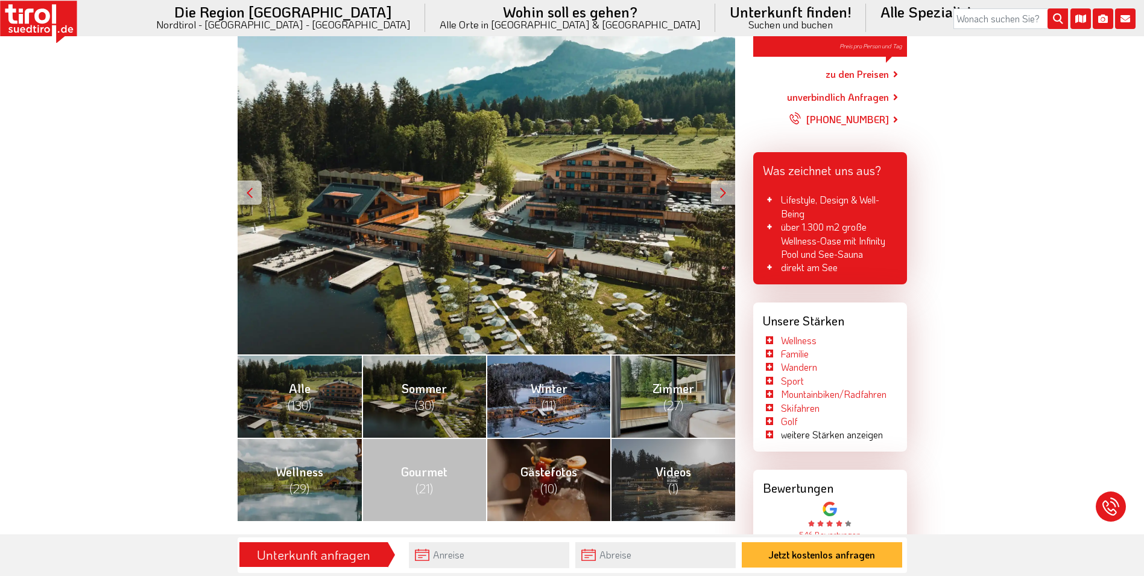
scroll to position [241, 0]
